Goal: Obtain resource: Obtain resource

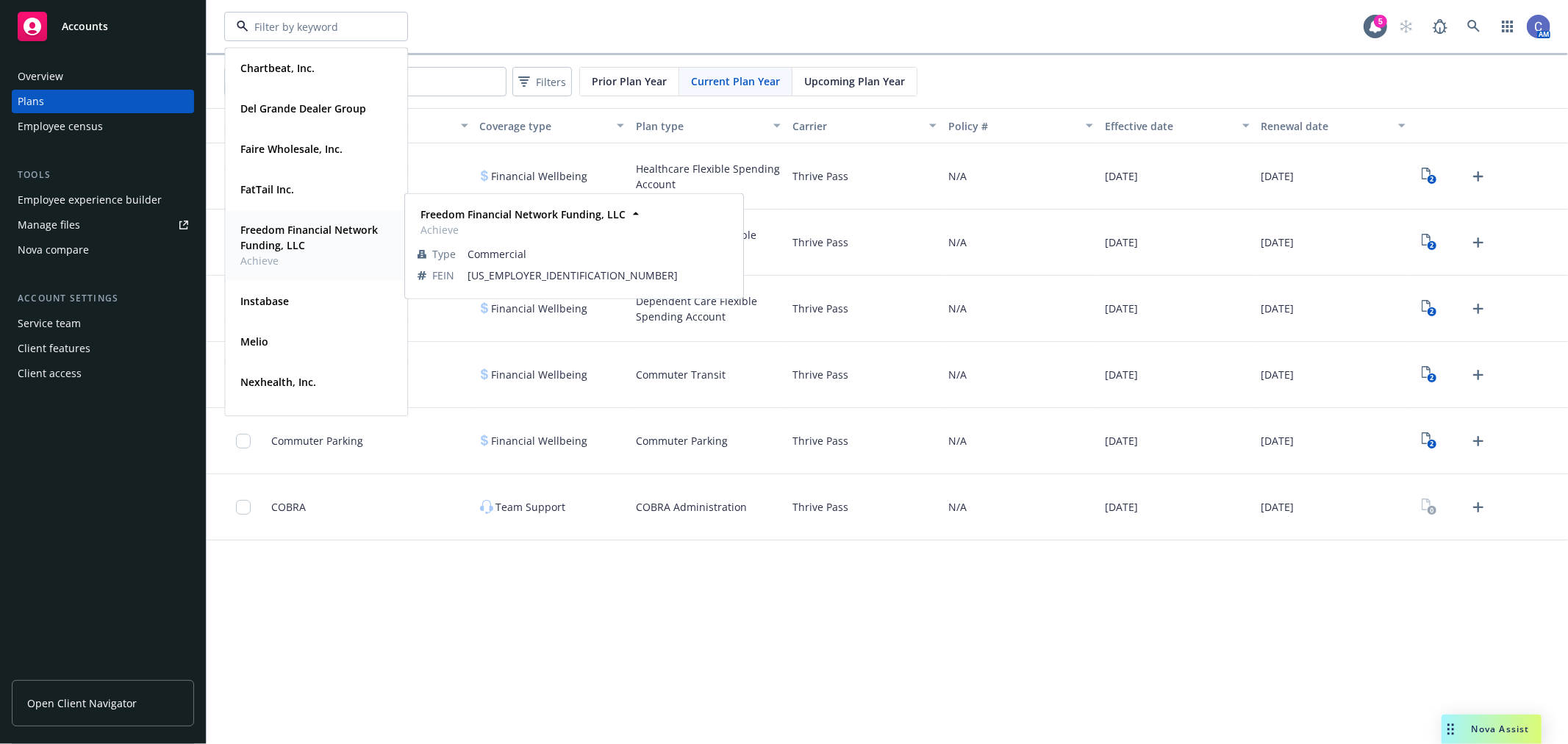
click at [299, 233] on strong "Freedom Financial Network Funding, LLC" at bounding box center [309, 237] width 138 height 29
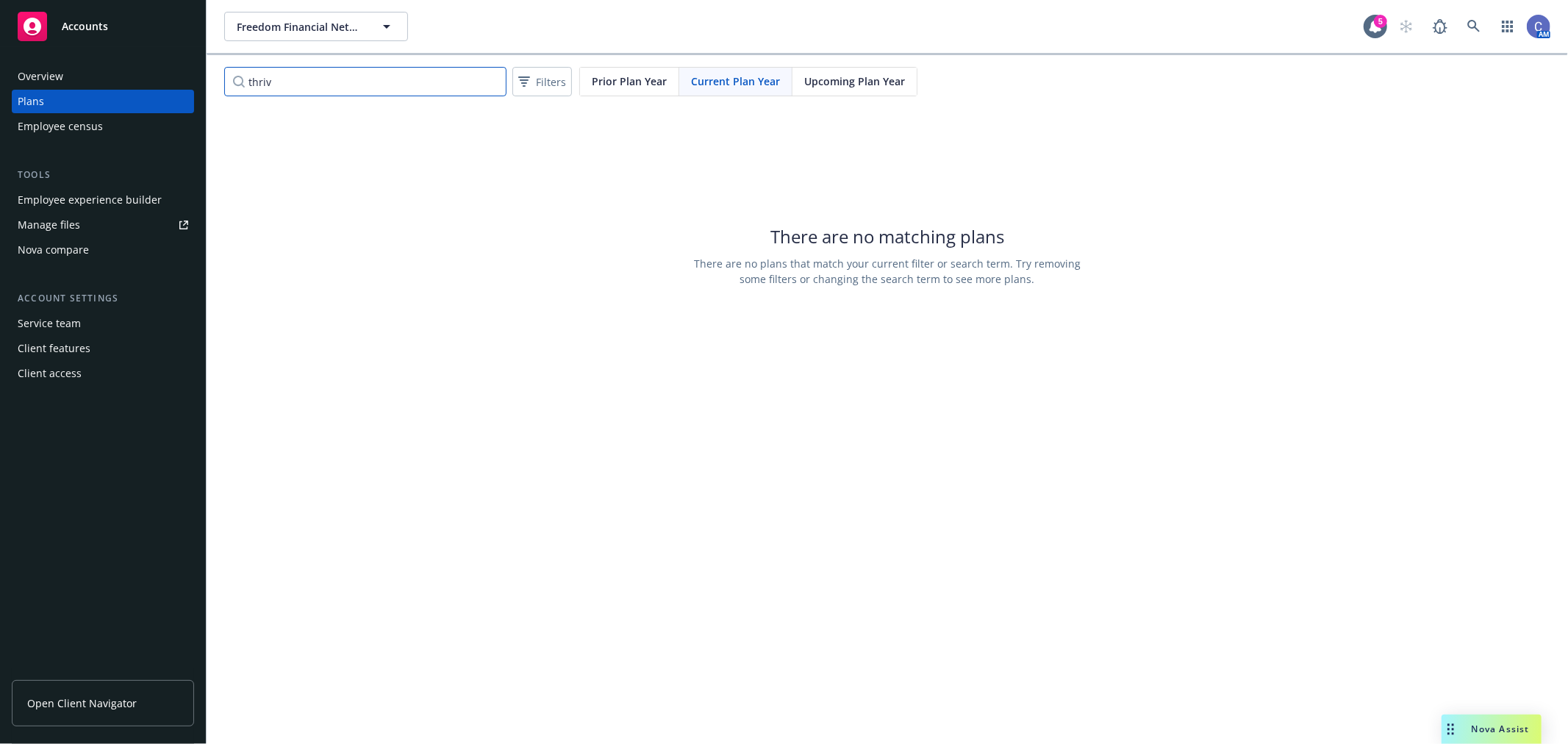
drag, startPoint x: 306, startPoint y: 82, endPoint x: 189, endPoint y: 66, distance: 118.1
click at [189, 66] on div "Accounts Overview Plans Employee census Tools Employee experience builder Manag…" at bounding box center [784, 372] width 1568 height 744
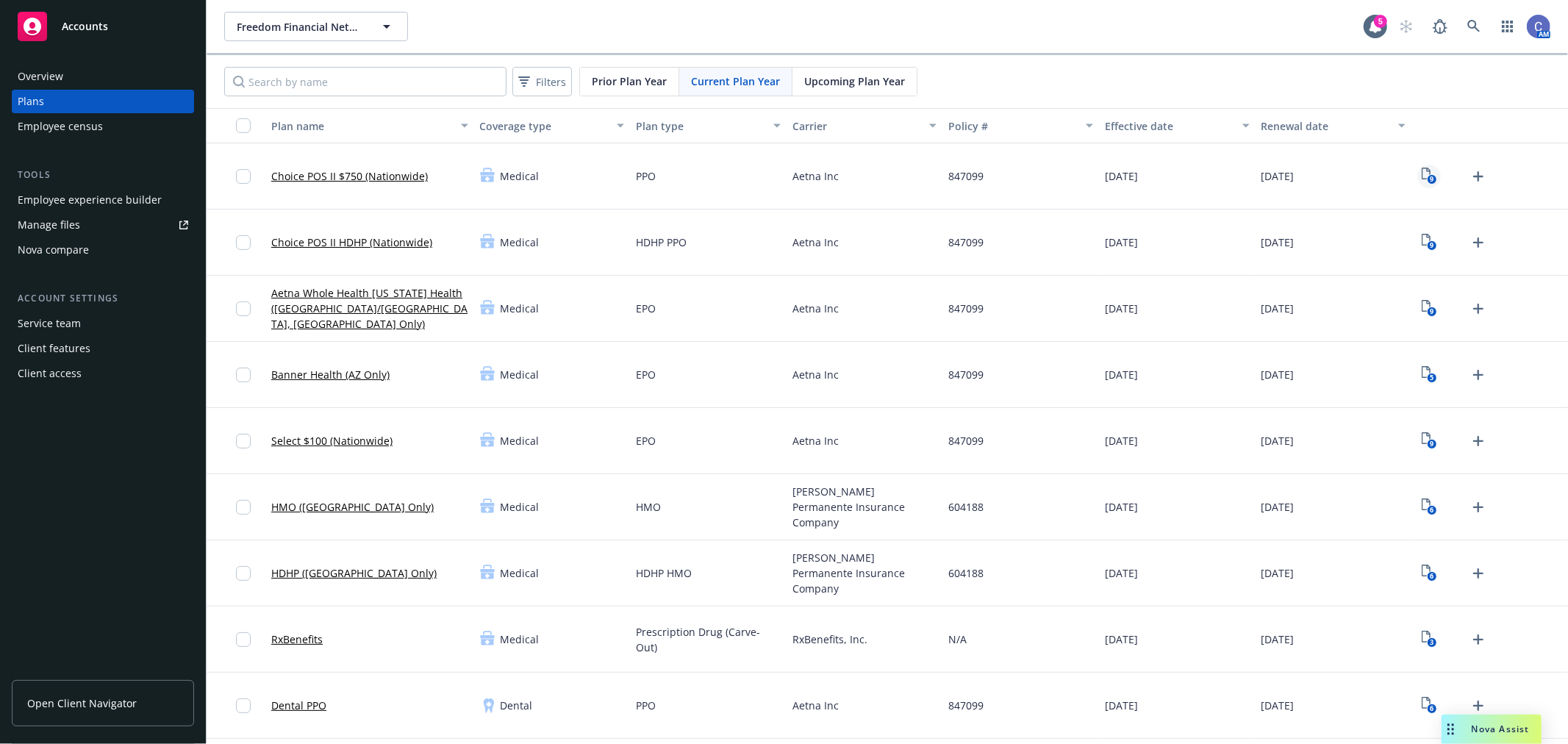
click at [1422, 168] on icon "9" at bounding box center [1430, 176] width 15 height 17
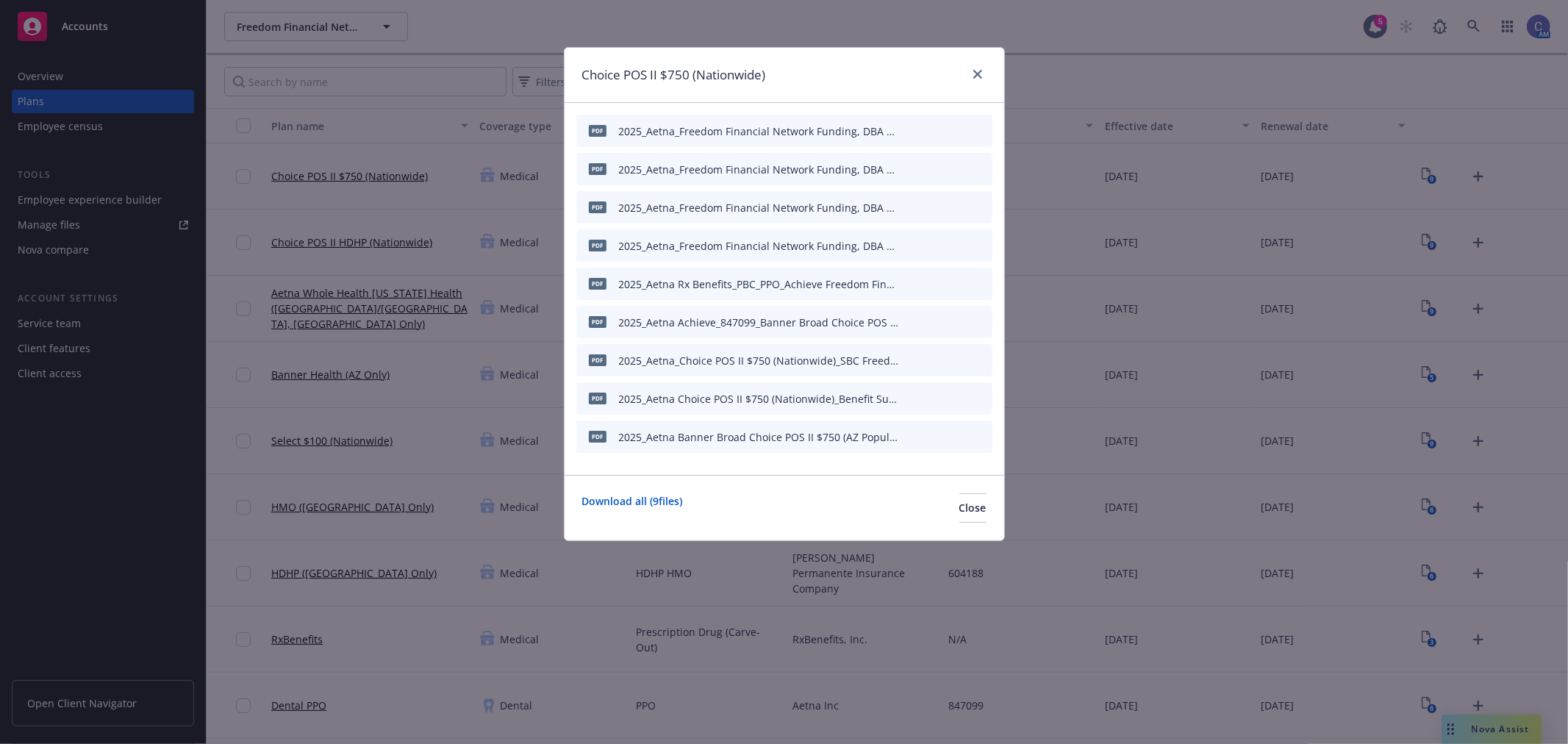
click at [952, 281] on icon "preview file" at bounding box center [955, 283] width 13 height 11
